Goal: Information Seeking & Learning: Learn about a topic

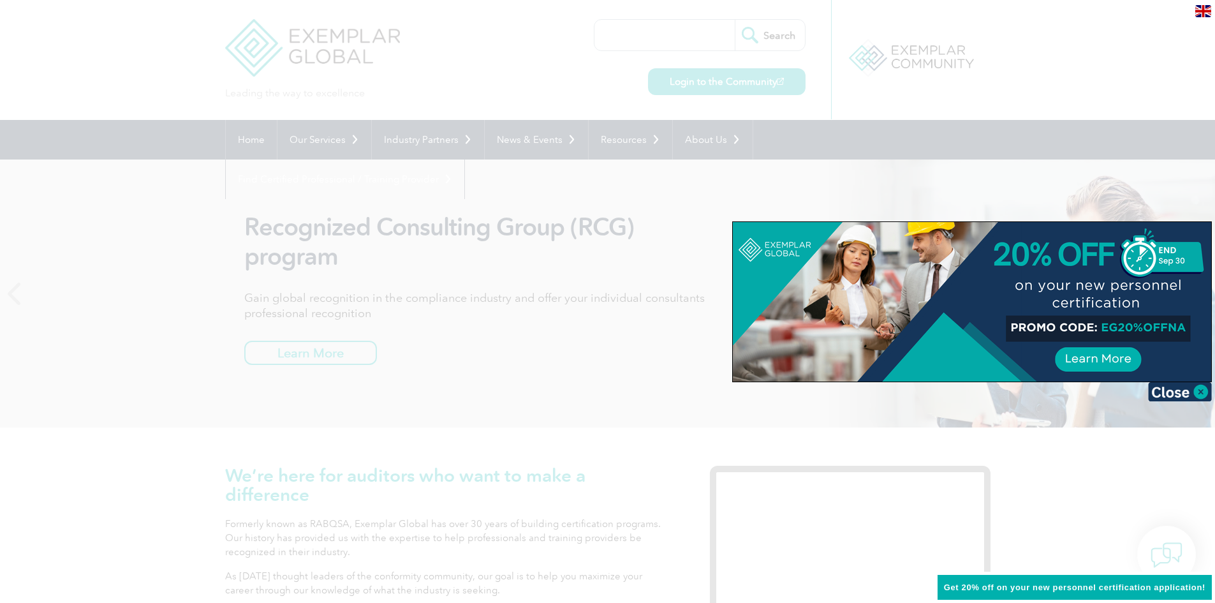
click at [529, 50] on div at bounding box center [607, 301] width 1215 height 603
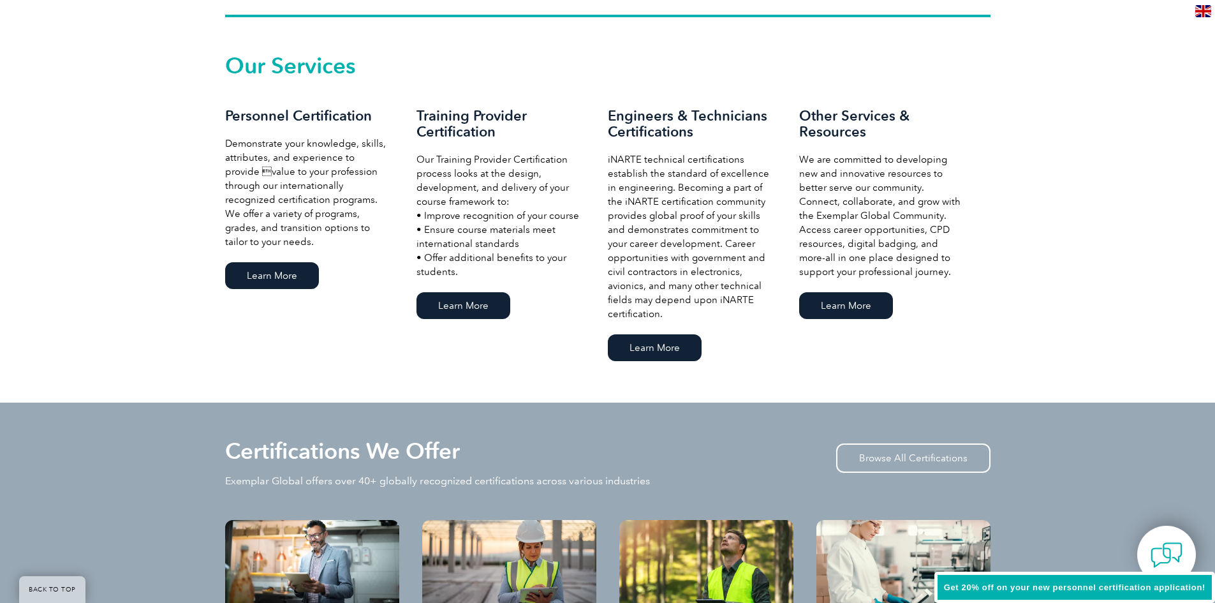
scroll to position [893, 0]
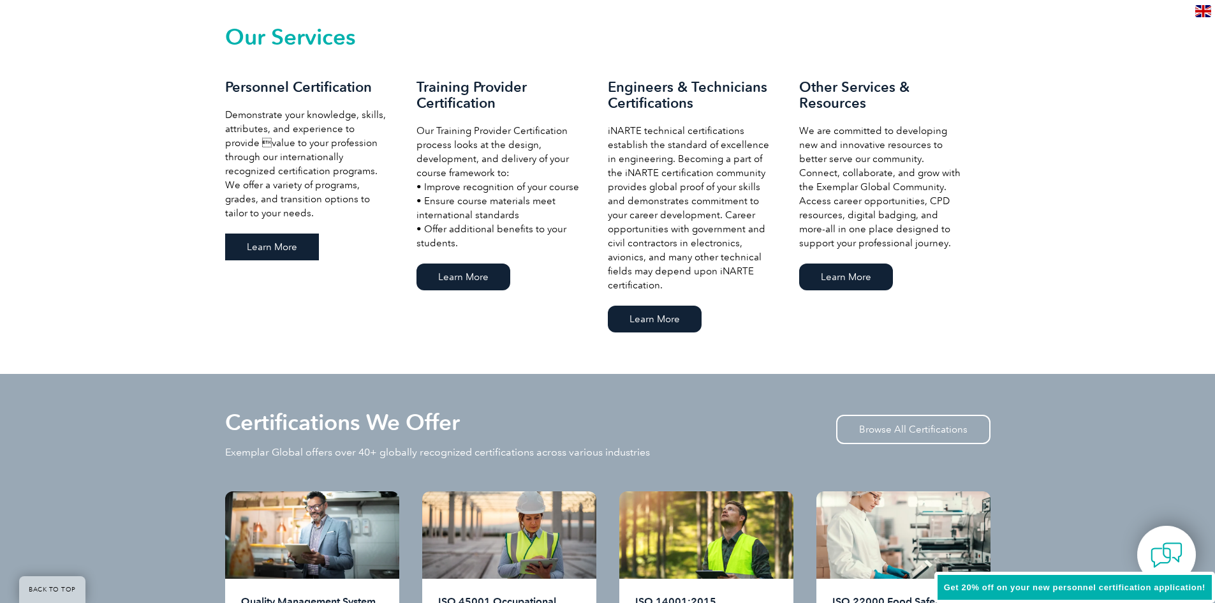
click at [282, 240] on link "Learn More" at bounding box center [272, 246] width 94 height 27
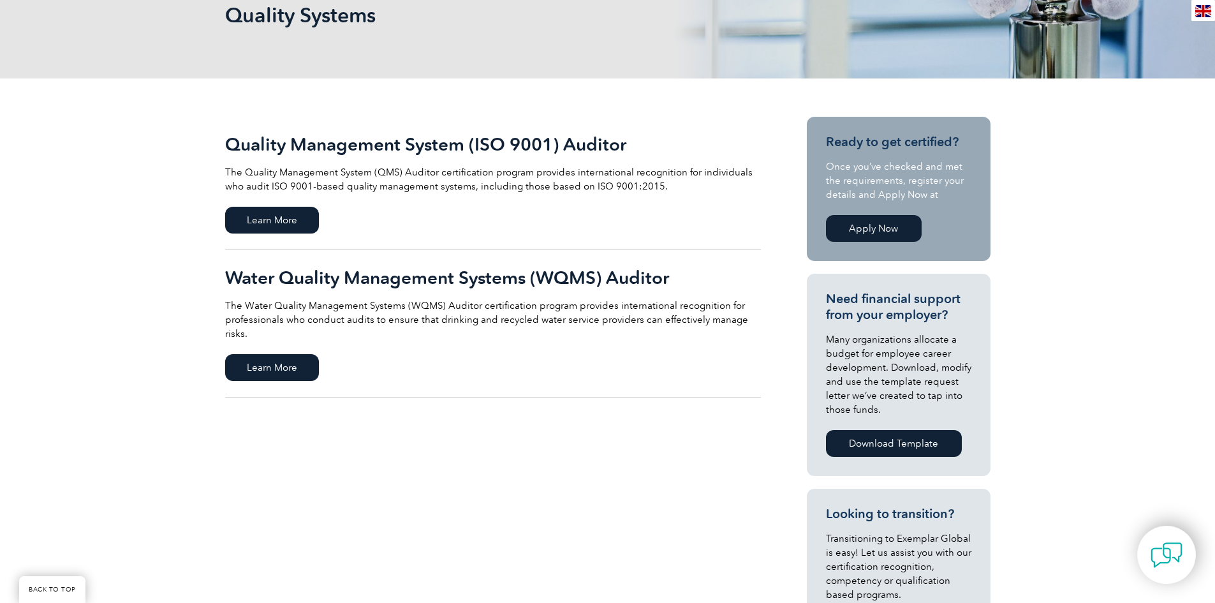
scroll to position [255, 0]
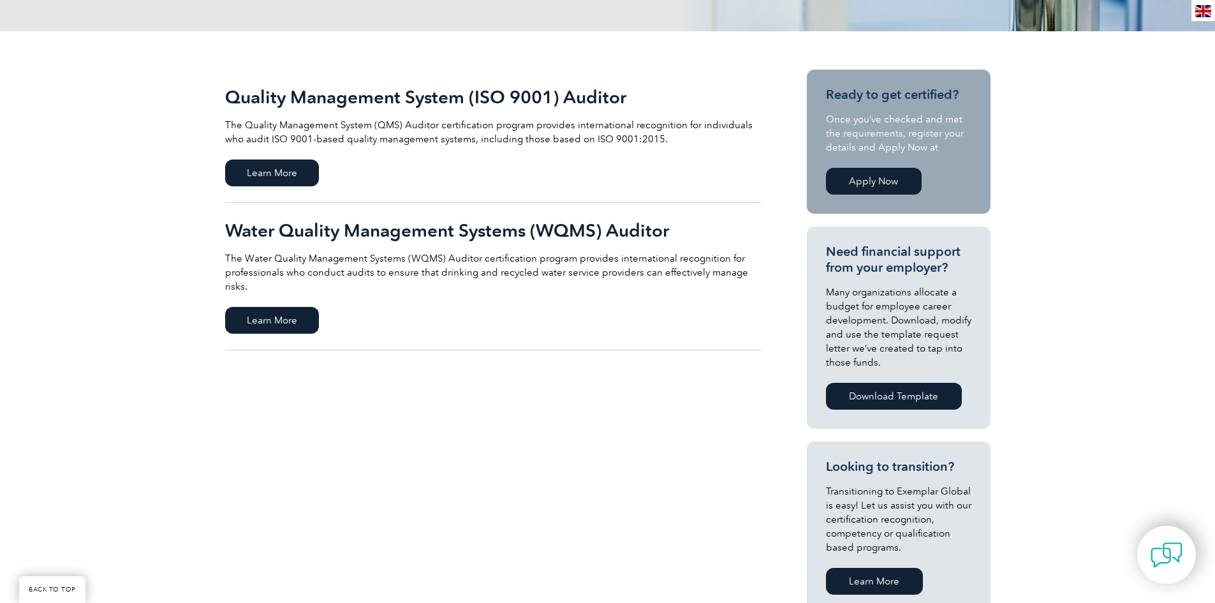
click at [299, 159] on link "Quality Management System (ISO 9001) Auditor The Quality Management System (QMS…" at bounding box center [493, 136] width 536 height 133
click at [299, 165] on span "Learn More" at bounding box center [272, 172] width 94 height 27
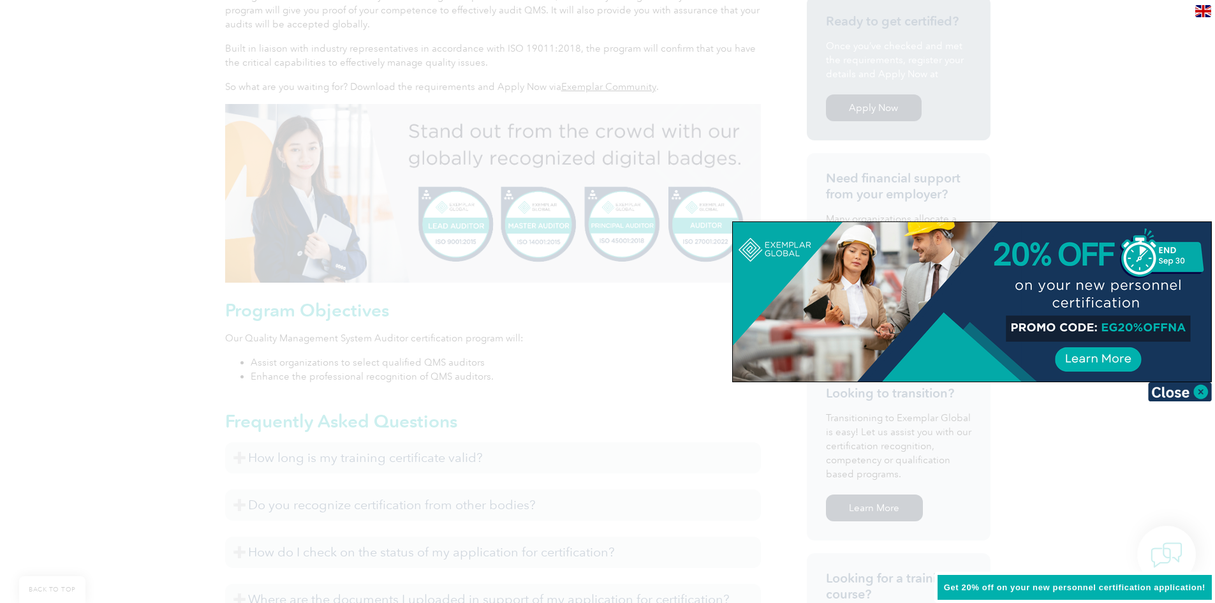
scroll to position [573, 0]
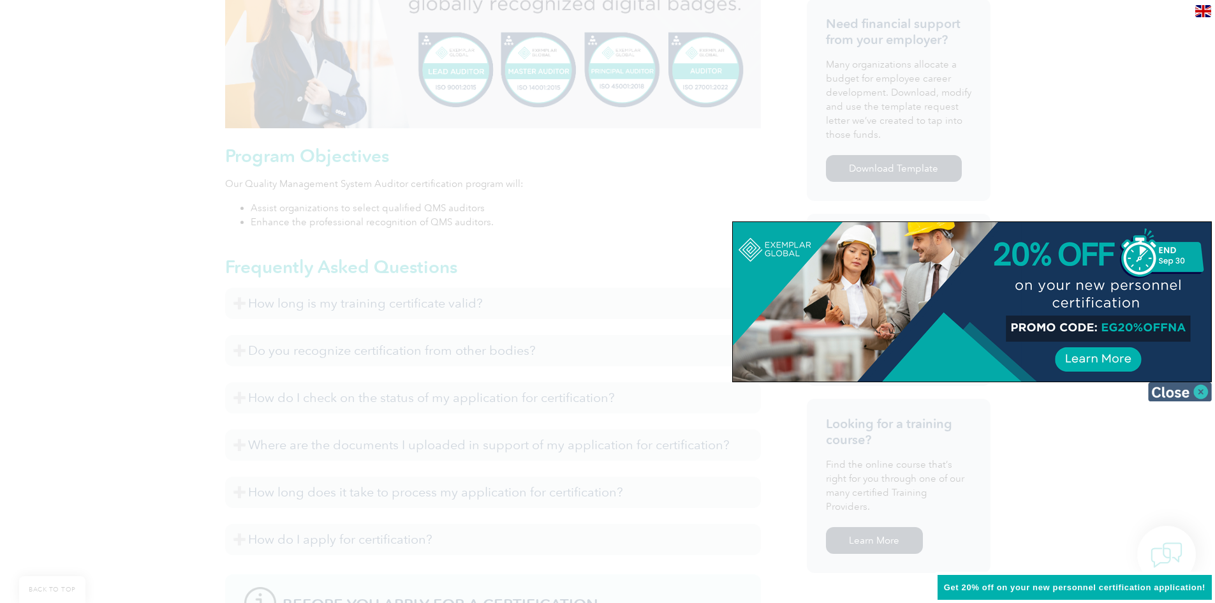
click at [1165, 393] on img at bounding box center [1180, 391] width 64 height 19
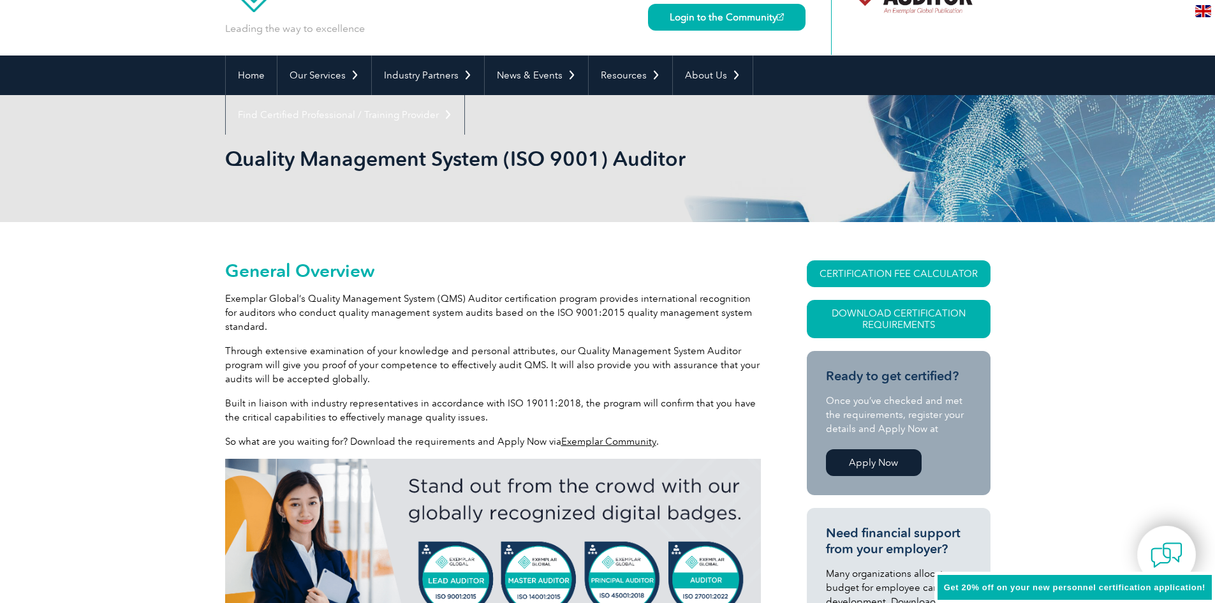
scroll to position [0, 0]
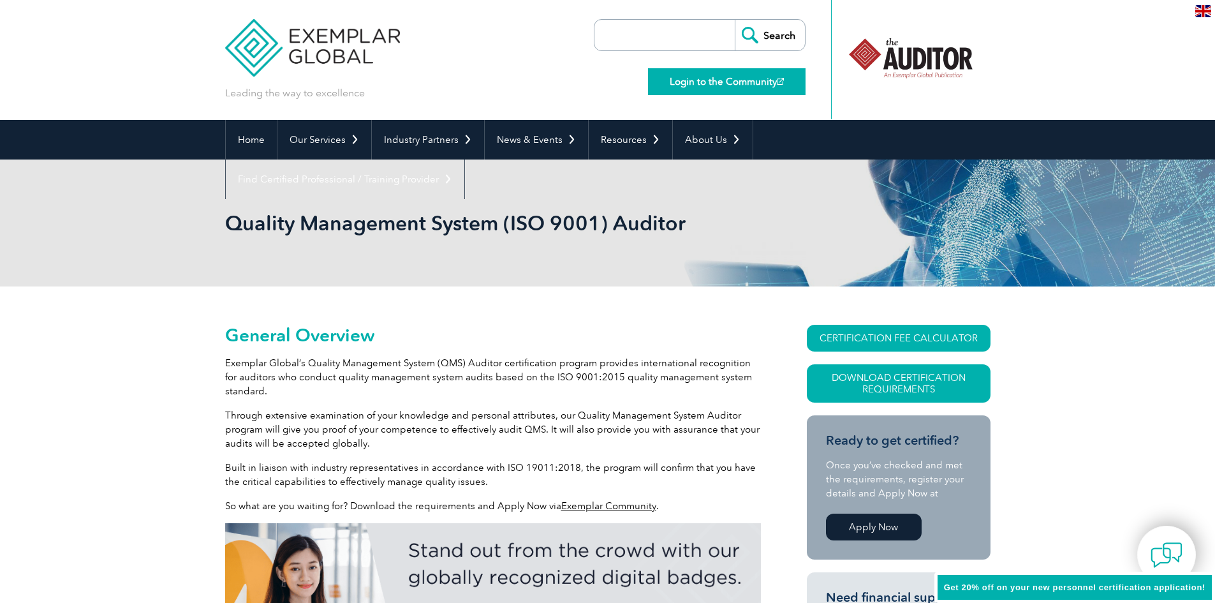
click at [721, 82] on link "Login to the Community" at bounding box center [727, 81] width 158 height 27
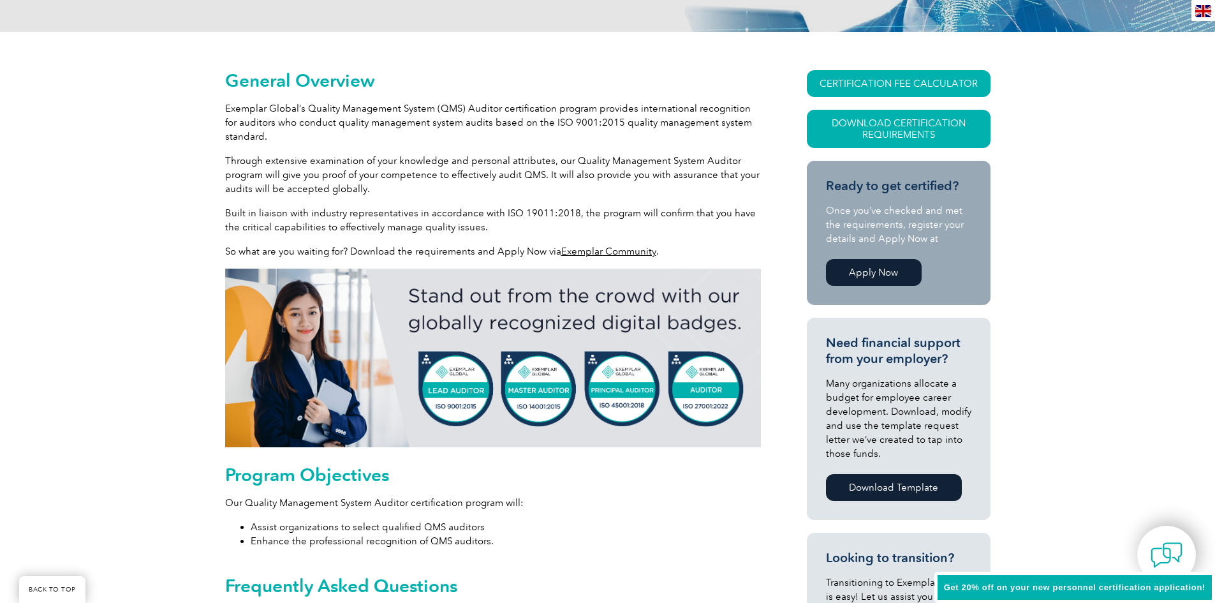
scroll to position [255, 0]
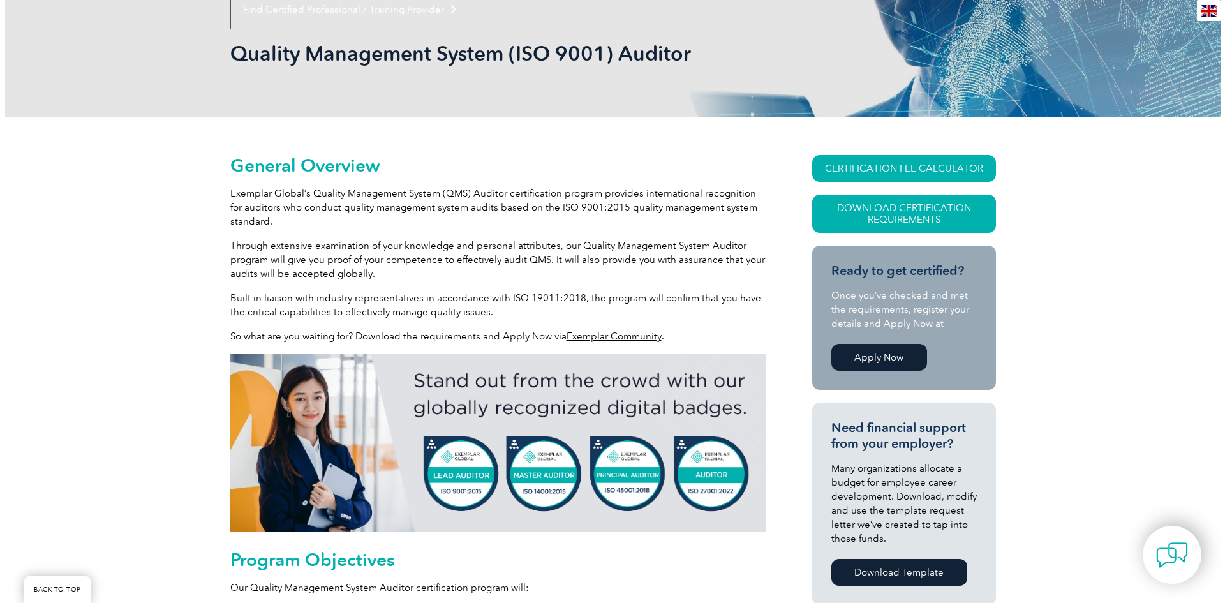
scroll to position [191, 0]
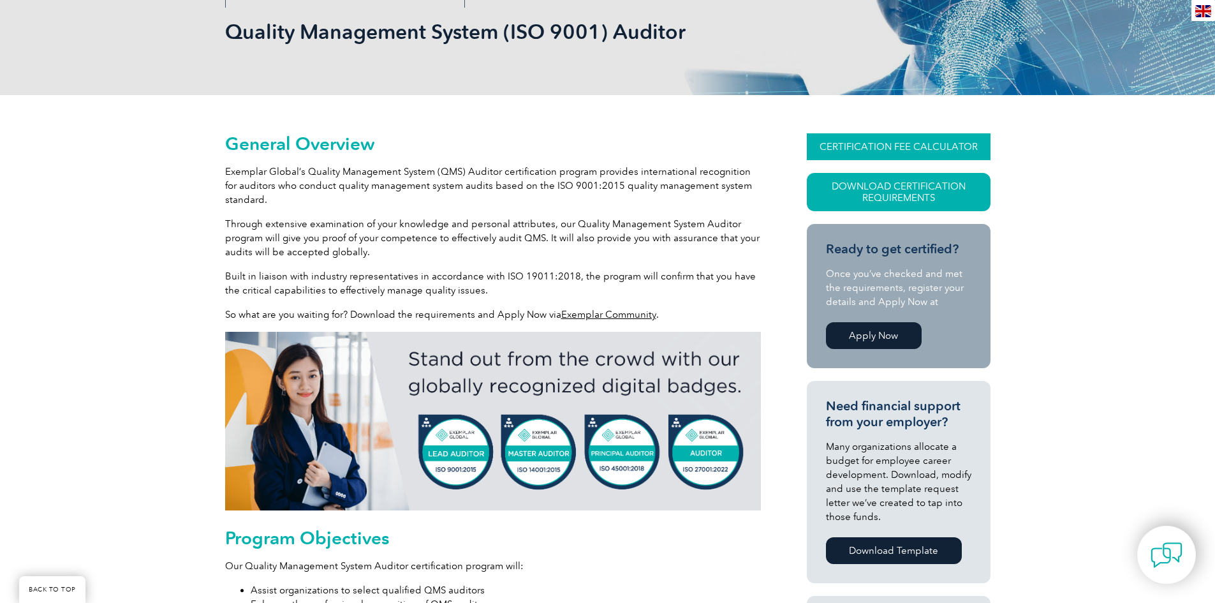
click at [832, 141] on link "CERTIFICATION FEE CALCULATOR" at bounding box center [899, 146] width 184 height 27
